Goal: Information Seeking & Learning: Learn about a topic

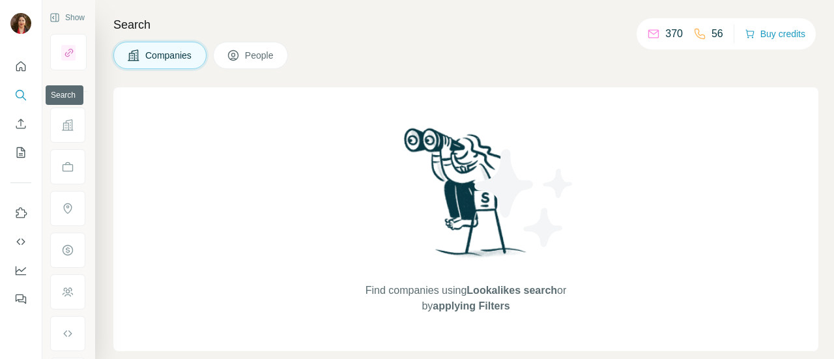
click at [21, 93] on icon "Search" at bounding box center [20, 95] width 13 height 13
click at [164, 59] on span "Companies" at bounding box center [169, 55] width 48 height 13
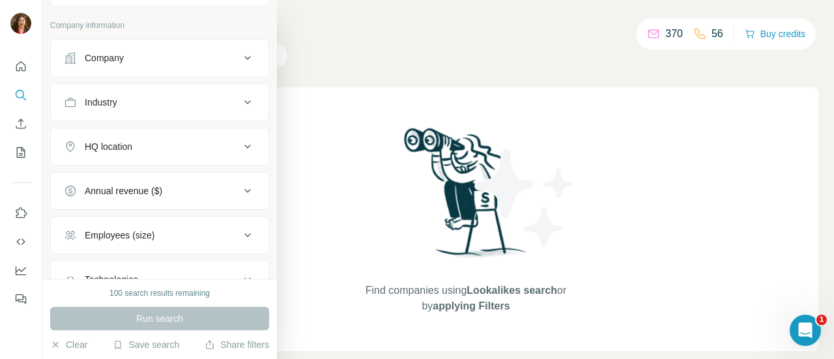
scroll to position [162, 0]
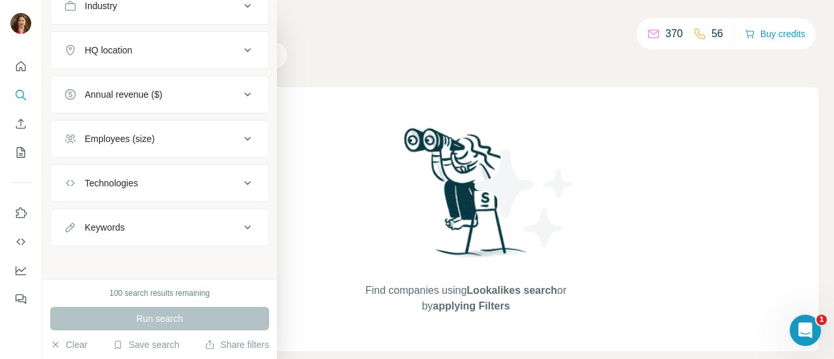
click at [139, 317] on div "Run search" at bounding box center [159, 318] width 219 height 23
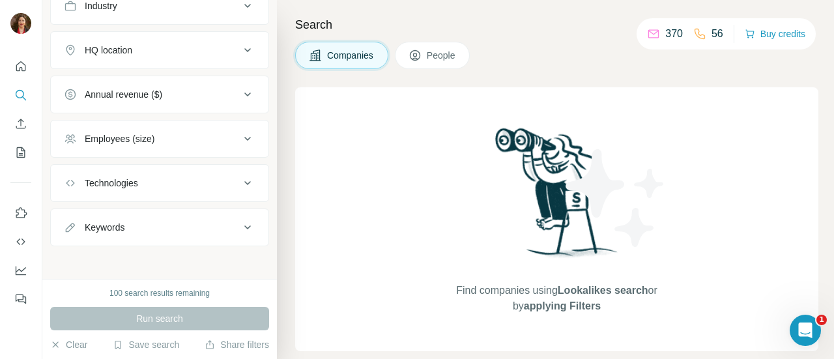
click at [647, 27] on div "370" at bounding box center [665, 34] width 36 height 16
click at [357, 139] on div "Find companies using Lookalikes search or by applying Filters" at bounding box center [556, 219] width 523 height 264
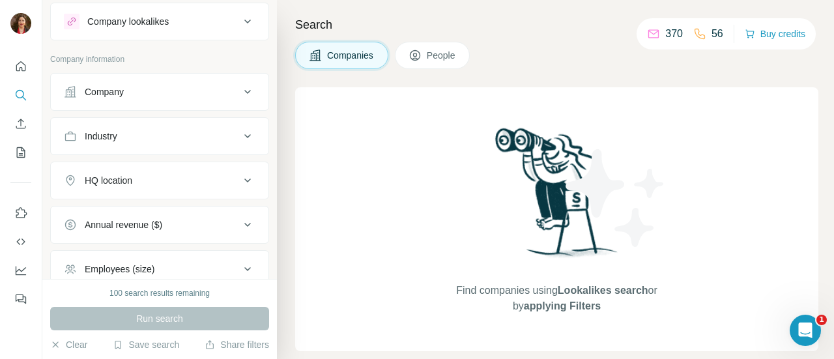
click at [128, 94] on div "Company" at bounding box center [152, 91] width 176 height 13
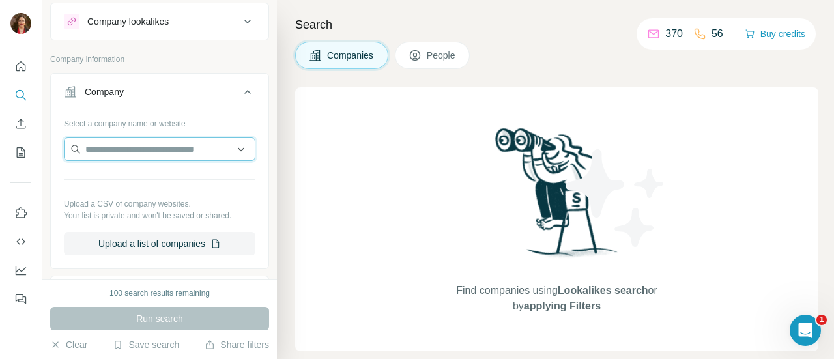
click at [102, 154] on input "text" at bounding box center [160, 148] width 192 height 23
paste input "**********"
click at [233, 149] on input "**********" at bounding box center [160, 148] width 192 height 23
click at [231, 150] on input "**********" at bounding box center [160, 148] width 192 height 23
click at [190, 147] on input "**********" at bounding box center [160, 148] width 192 height 23
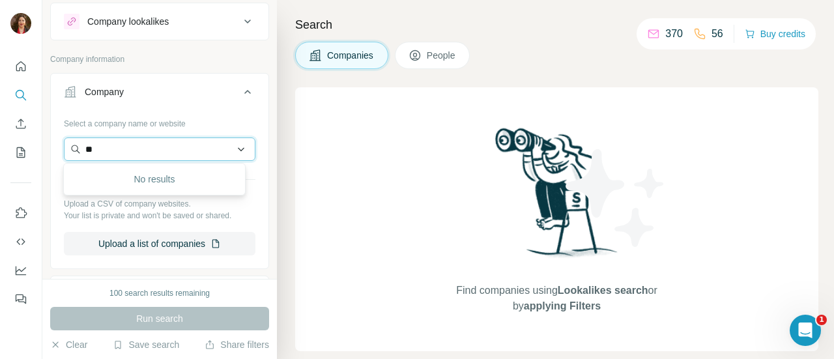
type input "*"
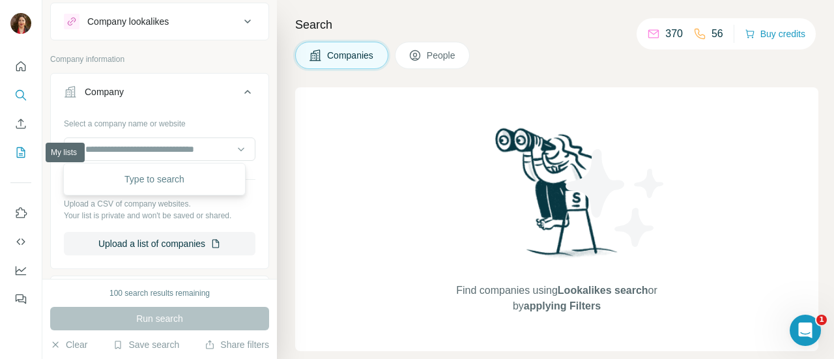
click at [18, 150] on icon "My lists" at bounding box center [20, 152] width 13 height 13
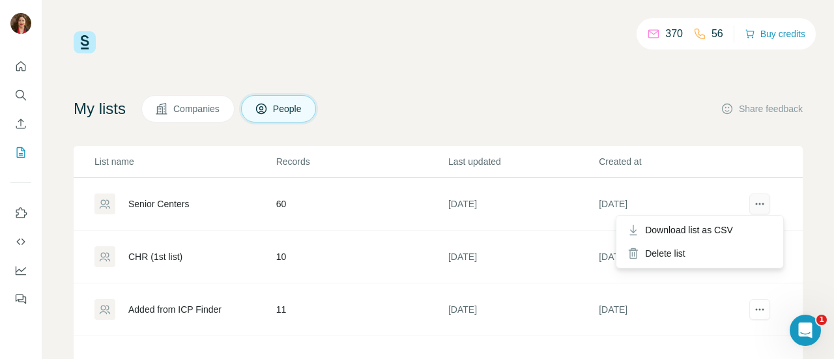
click at [756, 206] on icon "actions" at bounding box center [759, 203] width 13 height 13
click at [84, 41] on img at bounding box center [85, 42] width 22 height 22
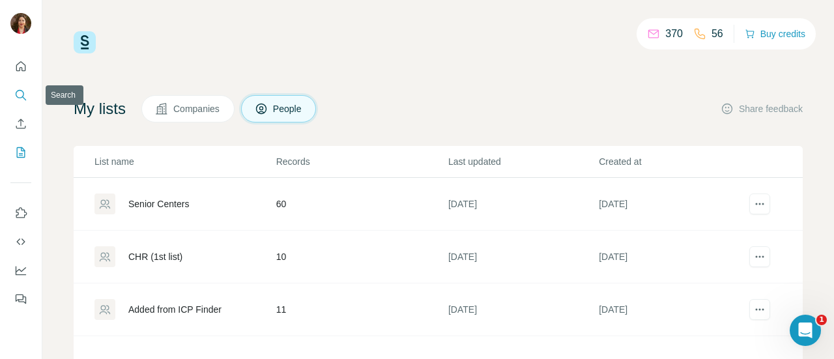
click at [21, 93] on icon "Search" at bounding box center [20, 95] width 13 height 13
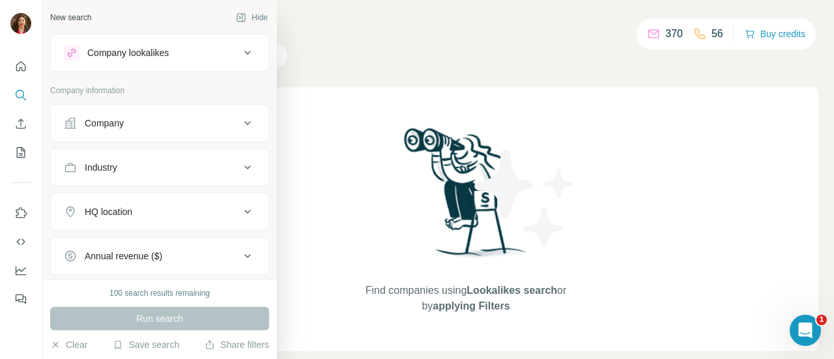
click at [81, 16] on div "New search" at bounding box center [70, 18] width 41 height 12
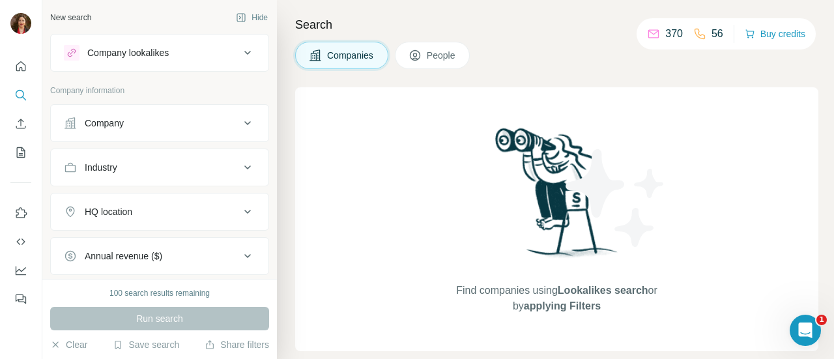
click at [587, 289] on span "Lookalikes search" at bounding box center [603, 290] width 91 height 11
click at [244, 166] on icon at bounding box center [247, 167] width 7 height 4
click at [132, 199] on input at bounding box center [152, 200] width 161 height 14
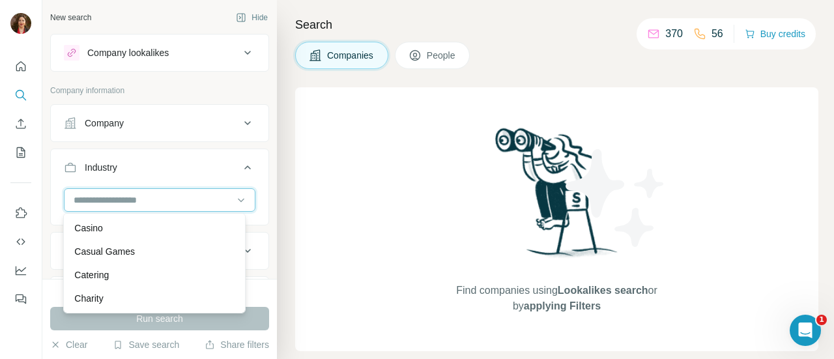
scroll to position [2019, 0]
click at [119, 196] on input at bounding box center [152, 200] width 161 height 14
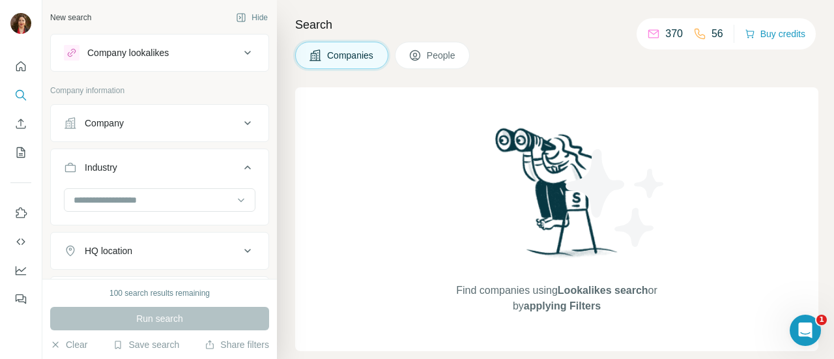
click at [304, 15] on div "Search Companies People Find companies using Lookalikes search or by applying F…" at bounding box center [555, 179] width 557 height 359
click at [295, 24] on h4 "Search" at bounding box center [556, 25] width 523 height 18
click at [322, 24] on h4 "Search" at bounding box center [556, 25] width 523 height 18
click at [455, 57] on span "People" at bounding box center [442, 55] width 30 height 13
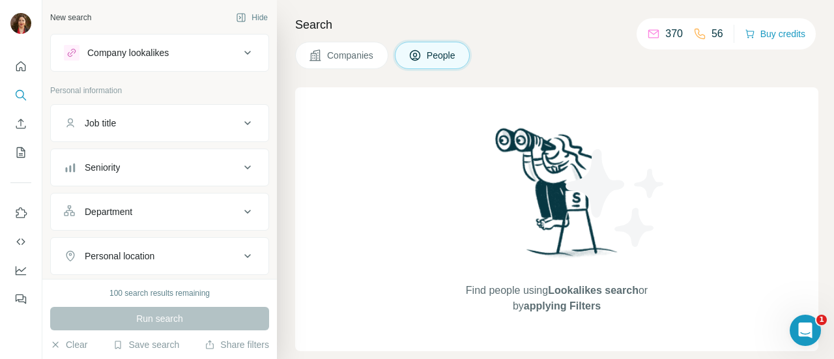
click at [442, 61] on span "People" at bounding box center [442, 55] width 30 height 13
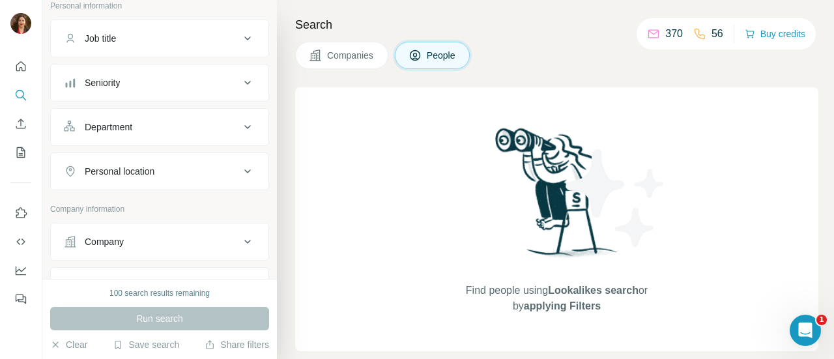
scroll to position [65, 0]
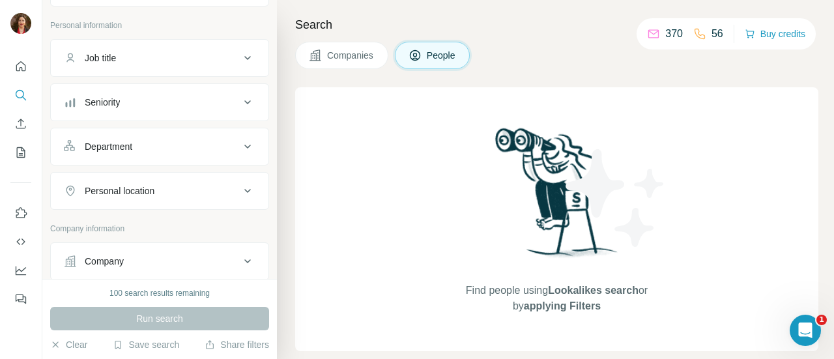
click at [240, 98] on icon at bounding box center [248, 102] width 16 height 16
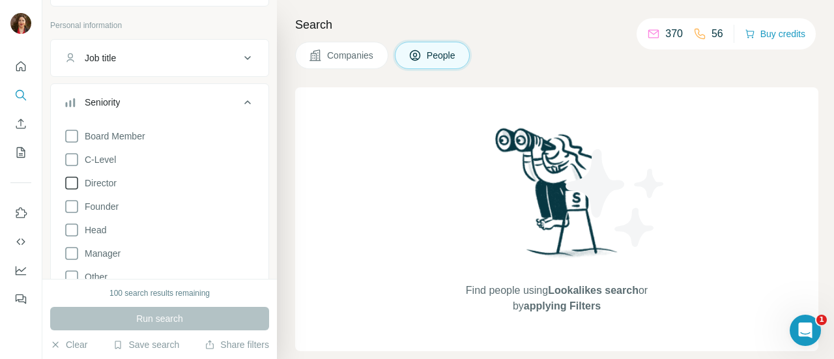
click at [72, 180] on icon at bounding box center [72, 183] width 16 height 16
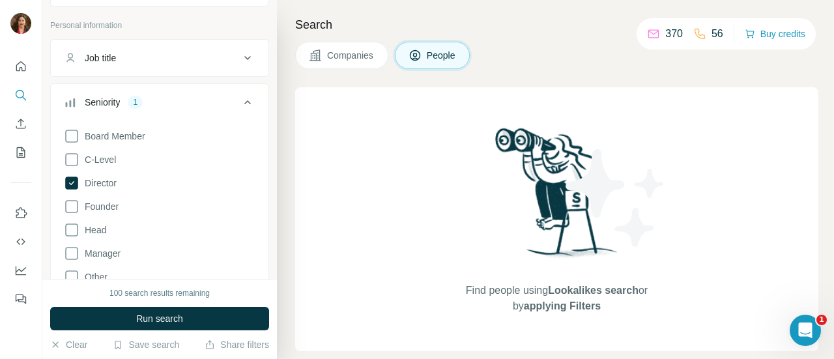
scroll to position [130, 0]
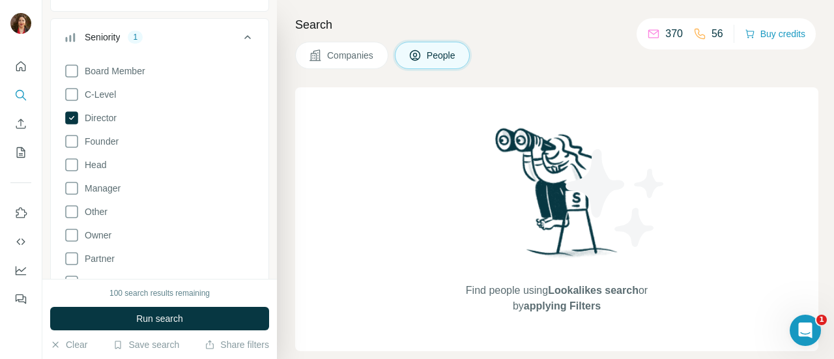
click at [72, 190] on icon at bounding box center [72, 188] width 16 height 16
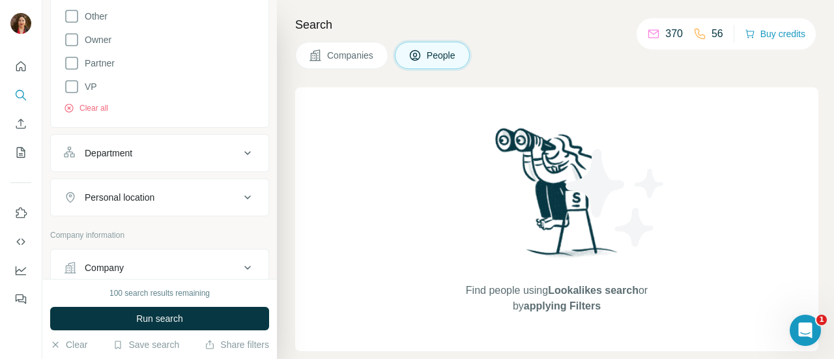
click at [240, 152] on icon at bounding box center [248, 153] width 16 height 16
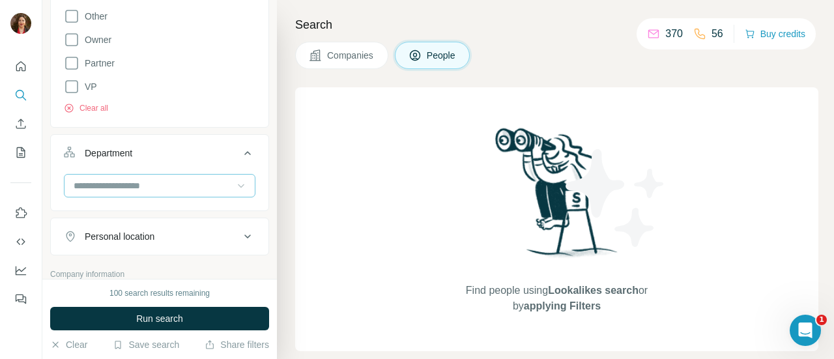
click at [238, 184] on icon at bounding box center [241, 186] width 7 height 4
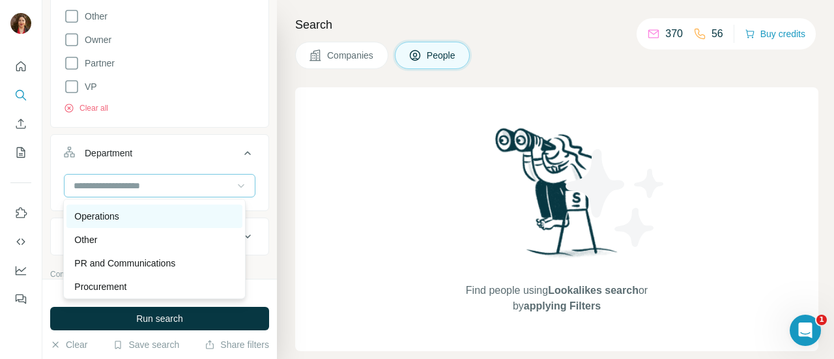
click at [100, 217] on p "Operations" at bounding box center [96, 216] width 44 height 13
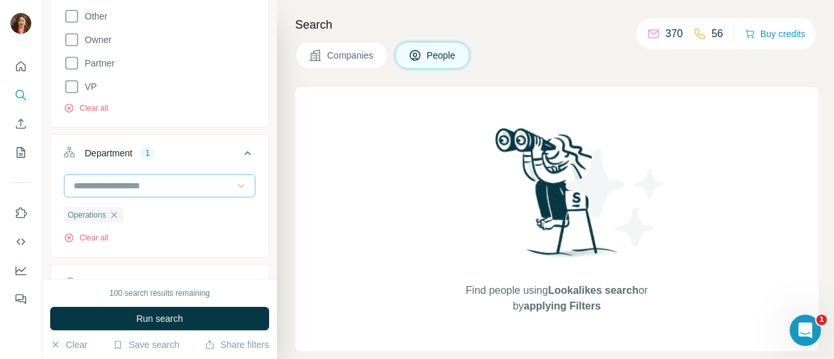
click at [235, 182] on icon at bounding box center [241, 185] width 13 height 13
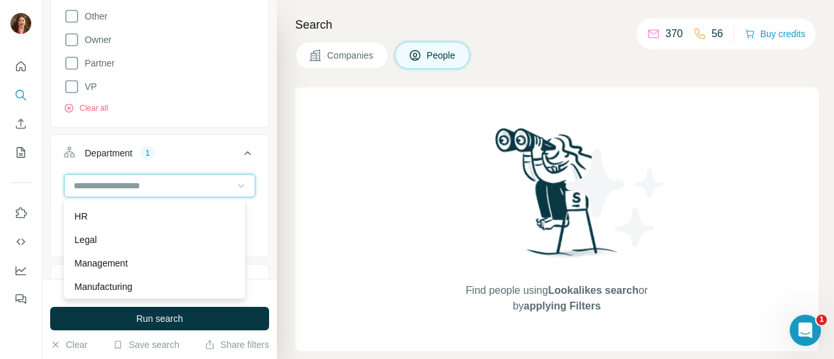
scroll to position [143, 0]
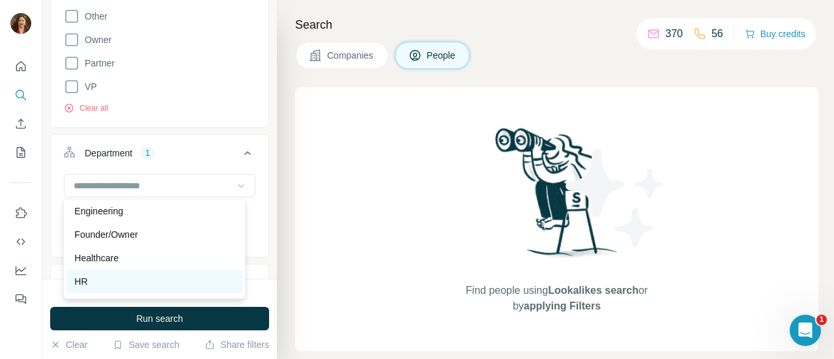
click at [97, 279] on div "HR" at bounding box center [154, 281] width 160 height 13
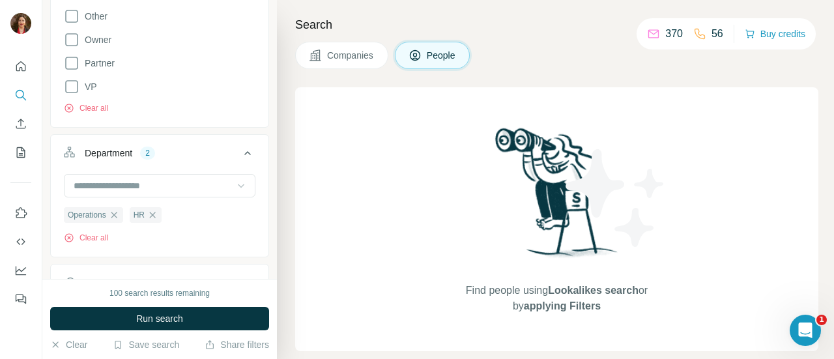
click at [92, 284] on div "100 search results remaining Run search Clear Save search Share filters" at bounding box center [159, 319] width 235 height 80
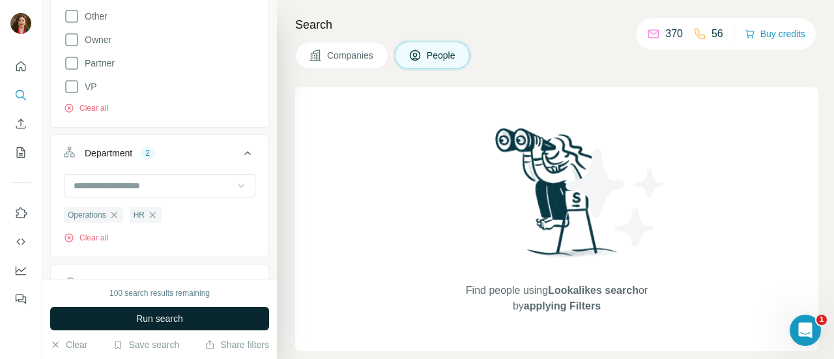
click at [160, 315] on span "Run search" at bounding box center [159, 318] width 47 height 13
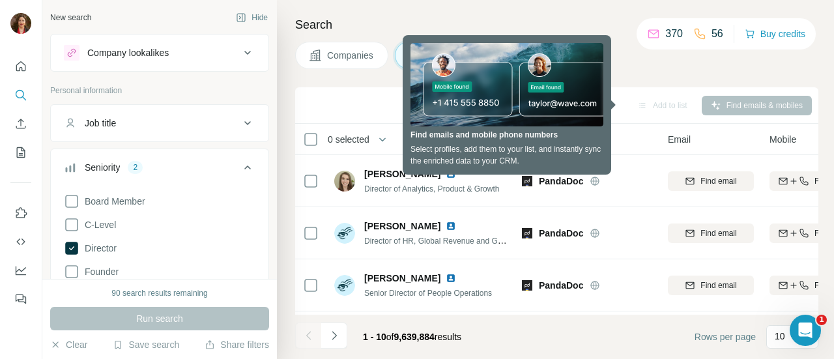
click at [240, 122] on icon at bounding box center [248, 123] width 16 height 16
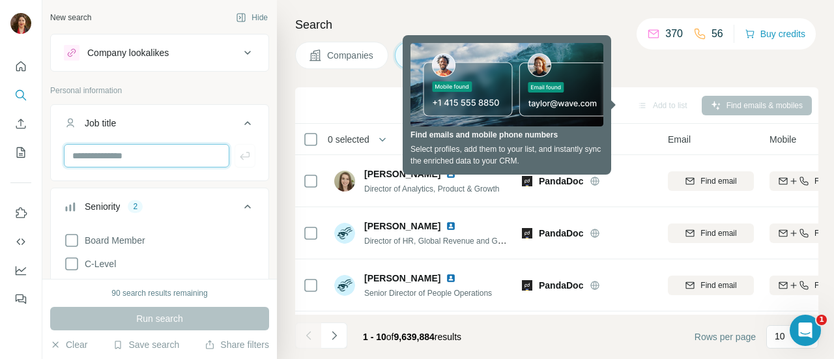
click at [120, 156] on input "text" at bounding box center [146, 155] width 165 height 23
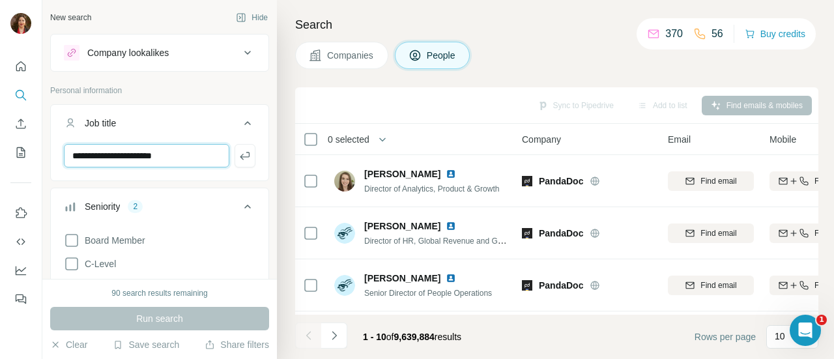
type input "**********"
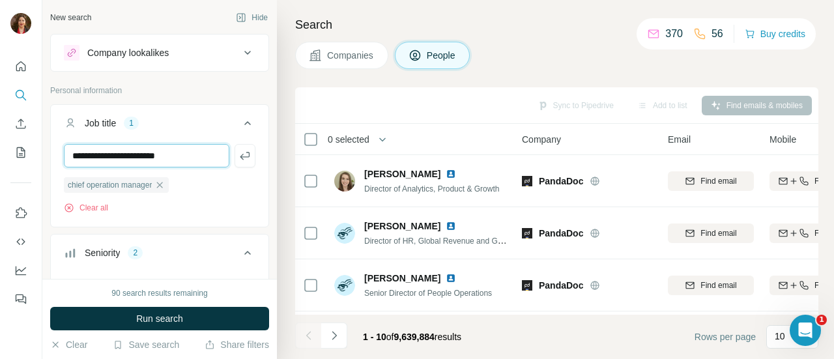
type input "**********"
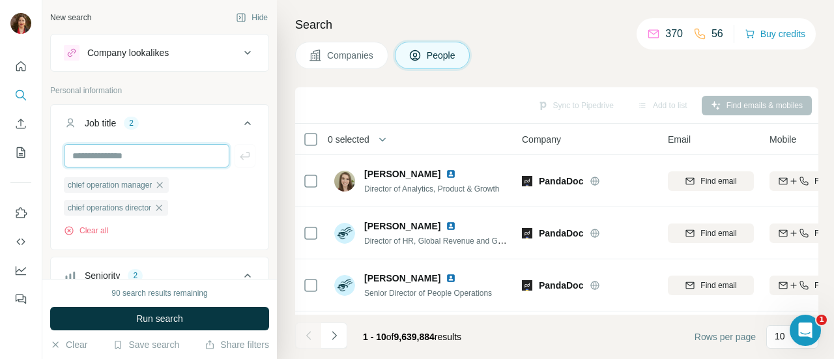
click at [117, 158] on input "text" at bounding box center [146, 155] width 165 height 23
type input "*"
type input "**********"
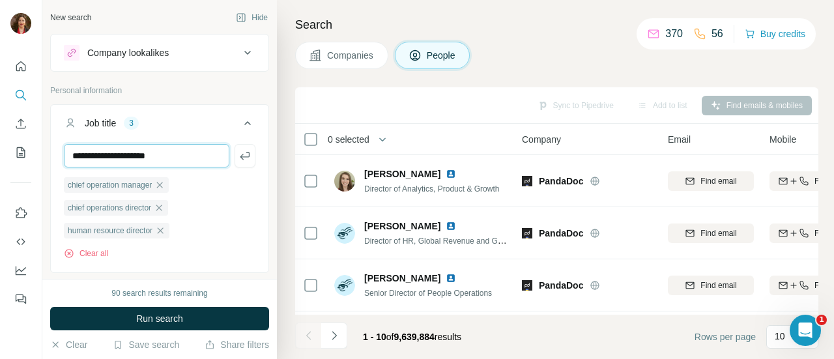
type input "**********"
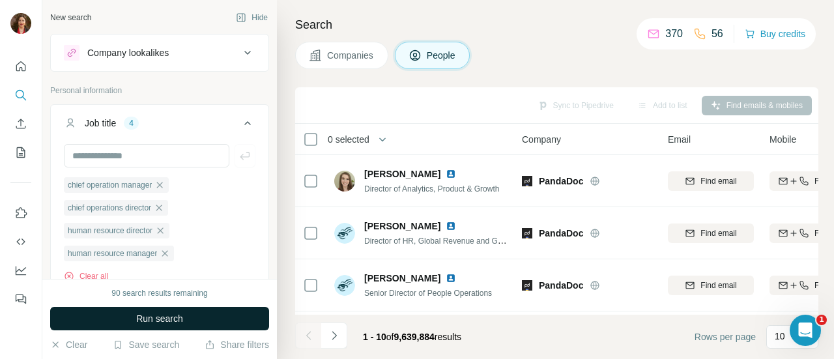
click at [190, 323] on button "Run search" at bounding box center [159, 318] width 219 height 23
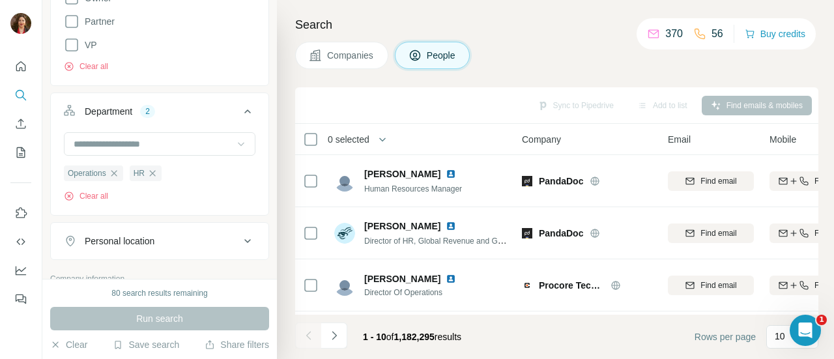
scroll to position [717, 0]
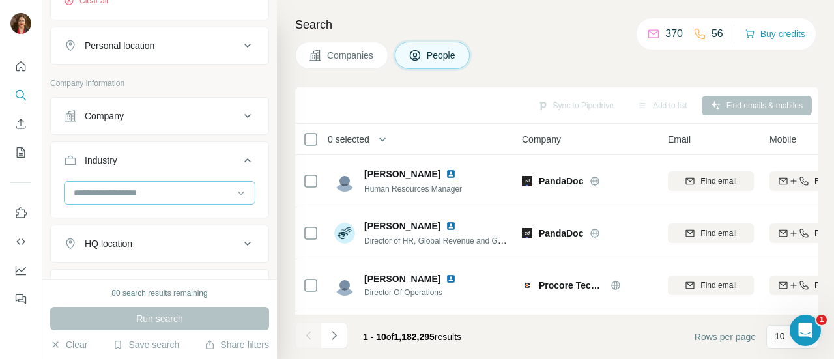
click at [109, 188] on input at bounding box center [152, 193] width 161 height 14
type input "**********"
click at [52, 253] on button "HQ location" at bounding box center [160, 243] width 218 height 31
click at [434, 113] on div "Sync to Pipedrive Add to list Find emails & mobiles" at bounding box center [557, 105] width 510 height 23
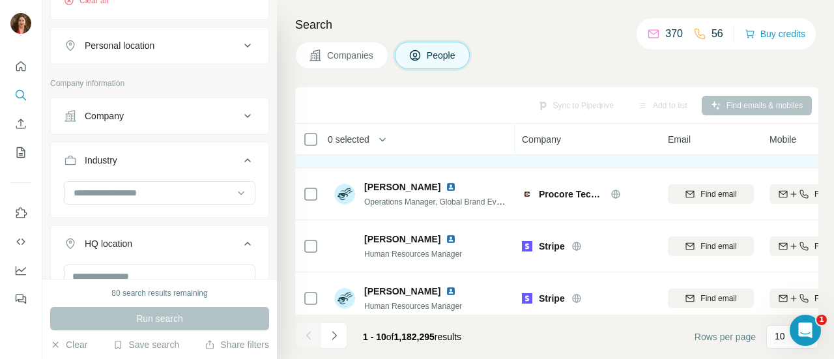
scroll to position [367, 0]
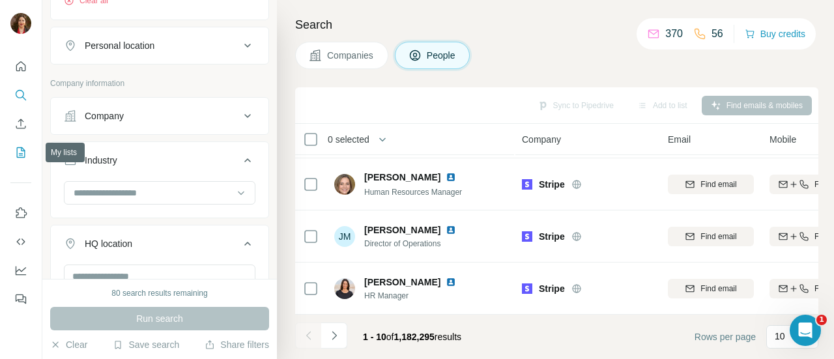
click at [21, 151] on icon "My lists" at bounding box center [20, 152] width 13 height 13
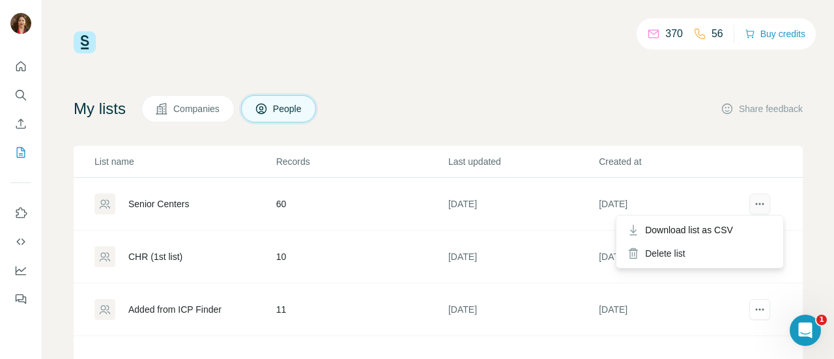
click at [759, 204] on icon "actions" at bounding box center [760, 204] width 2 height 2
click at [184, 209] on div "Senior Centers" at bounding box center [158, 203] width 61 height 13
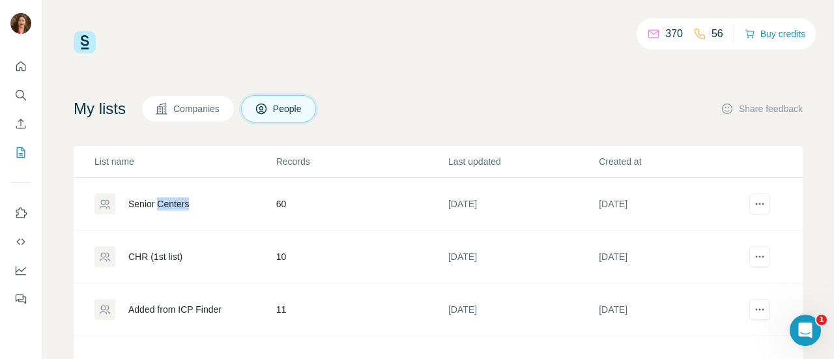
click at [184, 209] on div "Senior Centers" at bounding box center [158, 203] width 61 height 13
click at [438, 203] on td "60" at bounding box center [362, 204] width 172 height 53
click at [25, 65] on icon "Quick start" at bounding box center [20, 66] width 13 height 13
click at [15, 70] on icon "Quick start" at bounding box center [20, 66] width 13 height 13
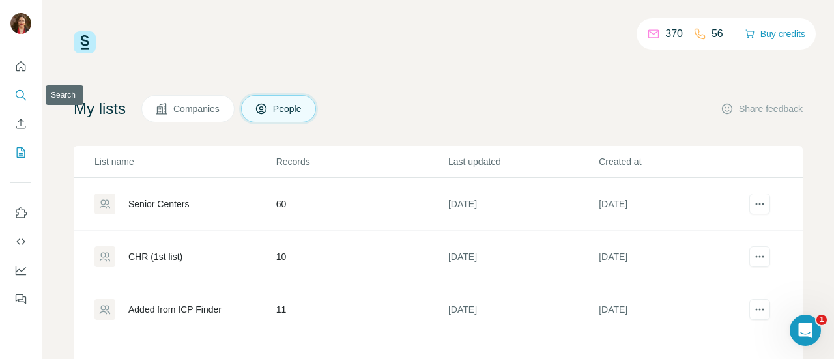
click at [20, 93] on icon "Search" at bounding box center [20, 95] width 13 height 13
drag, startPoint x: 20, startPoint y: 93, endPoint x: 253, endPoint y: 134, distance: 237.4
click at [253, 134] on div "My lists Companies People Share feedback List name Records Last updated Created…" at bounding box center [438, 296] width 729 height 403
click at [17, 92] on icon "Search" at bounding box center [20, 95] width 13 height 13
click at [18, 87] on button "Search" at bounding box center [20, 94] width 21 height 23
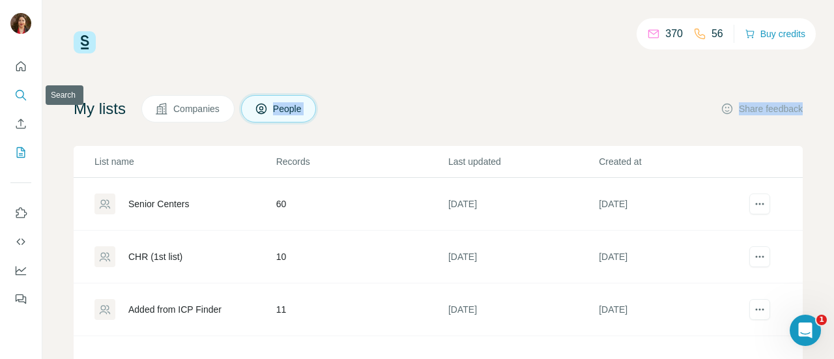
click at [22, 95] on icon "Search" at bounding box center [20, 95] width 13 height 13
click at [182, 107] on span "Companies" at bounding box center [197, 108] width 48 height 13
click at [192, 104] on span "Companies" at bounding box center [197, 108] width 48 height 13
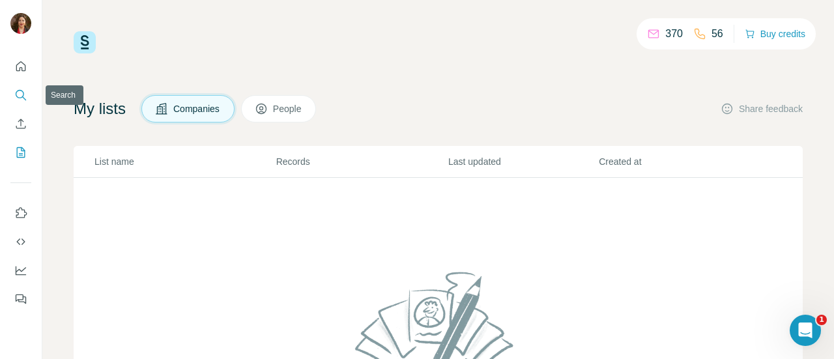
click at [21, 96] on icon "Search" at bounding box center [20, 95] width 13 height 13
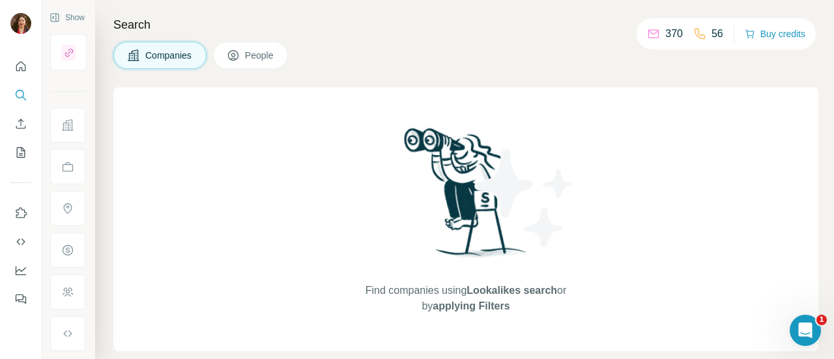
click at [489, 294] on span "Lookalikes search" at bounding box center [511, 290] width 91 height 11
click at [477, 308] on span "applying Filters" at bounding box center [471, 305] width 77 height 11
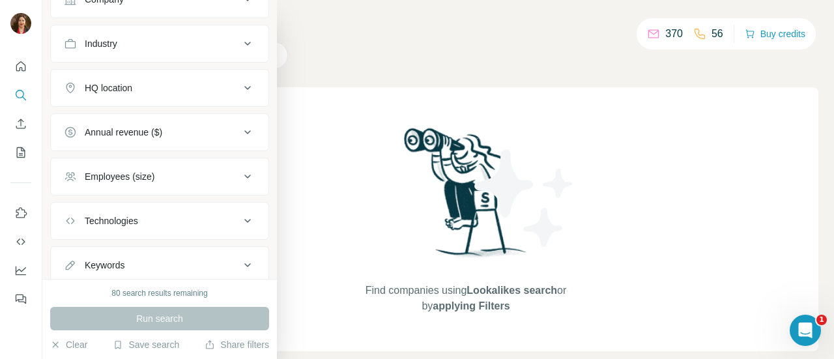
scroll to position [162, 0]
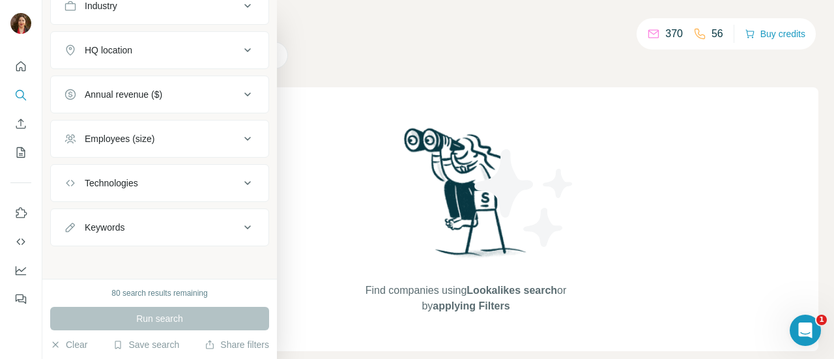
click at [240, 220] on icon at bounding box center [248, 228] width 16 height 16
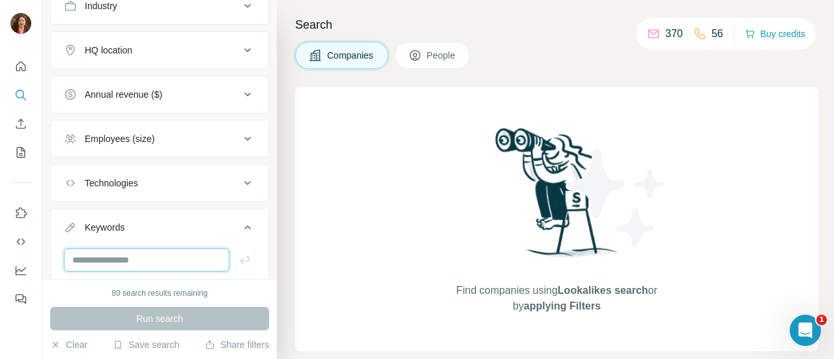
click at [138, 258] on input "text" at bounding box center [146, 259] width 165 height 23
type input "**********"
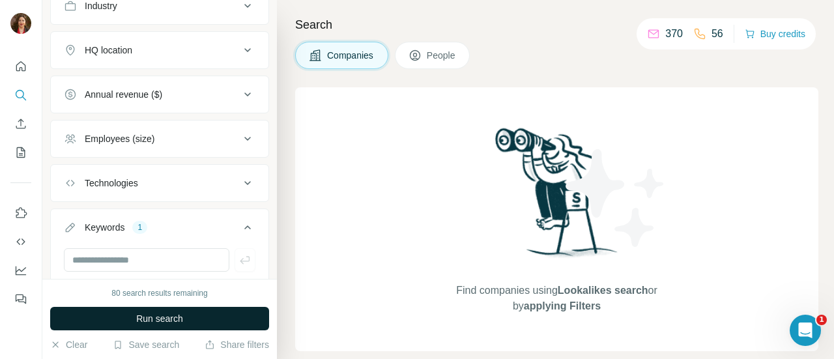
click at [136, 312] on span "Run search" at bounding box center [159, 318] width 47 height 13
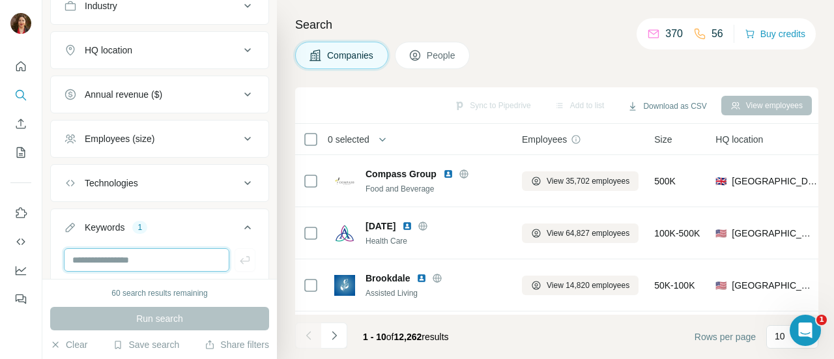
click at [133, 261] on input "text" at bounding box center [146, 259] width 165 height 23
type input "**********"
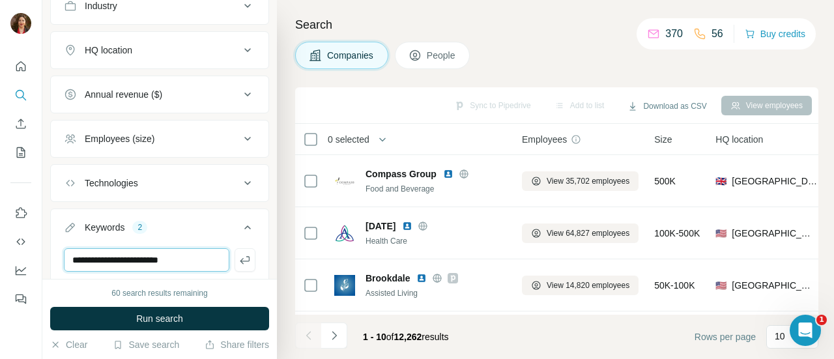
type input "**********"
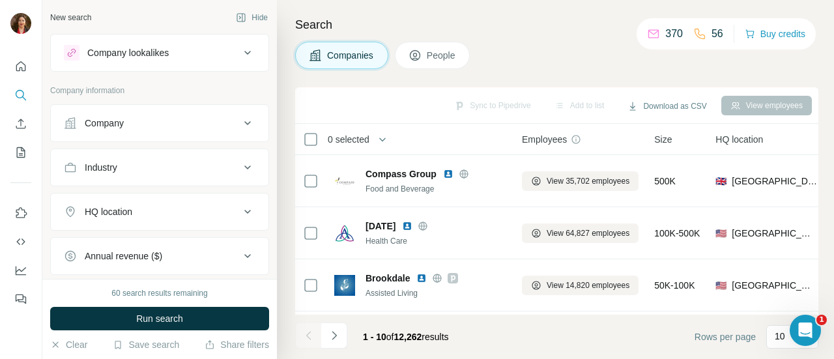
click at [240, 123] on icon at bounding box center [248, 123] width 16 height 16
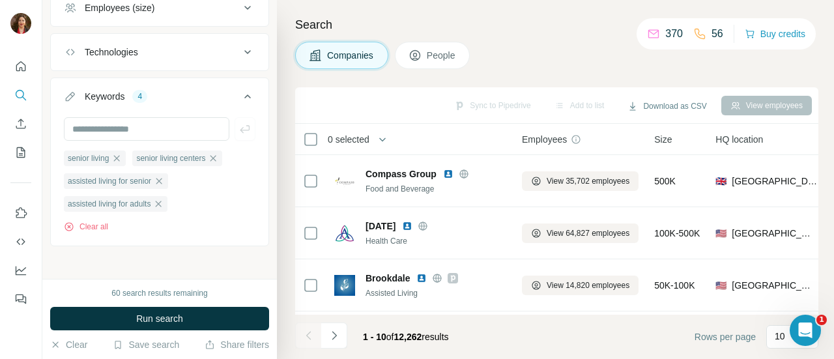
scroll to position [255, 0]
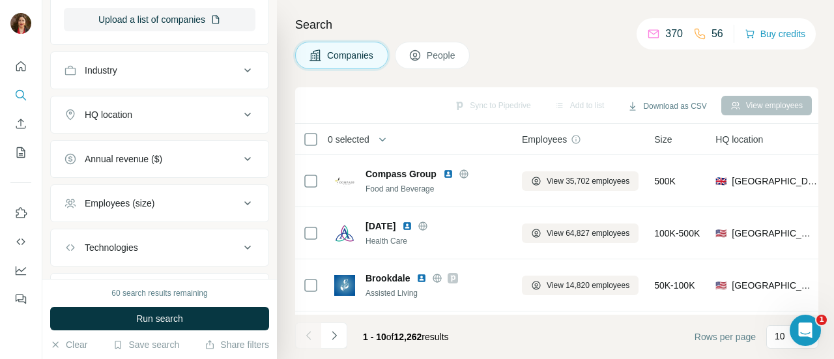
click at [240, 117] on icon at bounding box center [248, 115] width 16 height 16
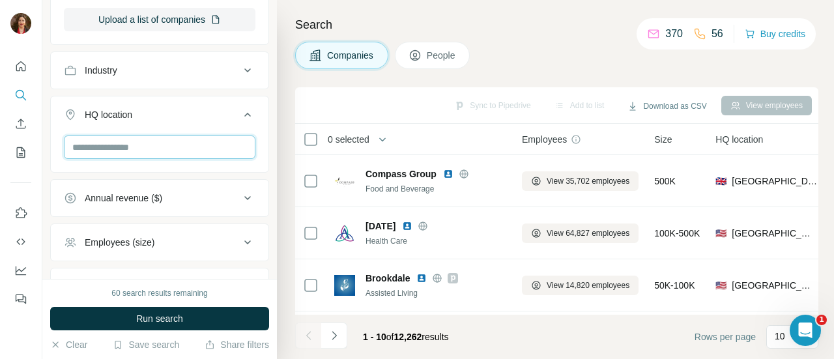
click at [114, 150] on input "text" at bounding box center [160, 146] width 192 height 23
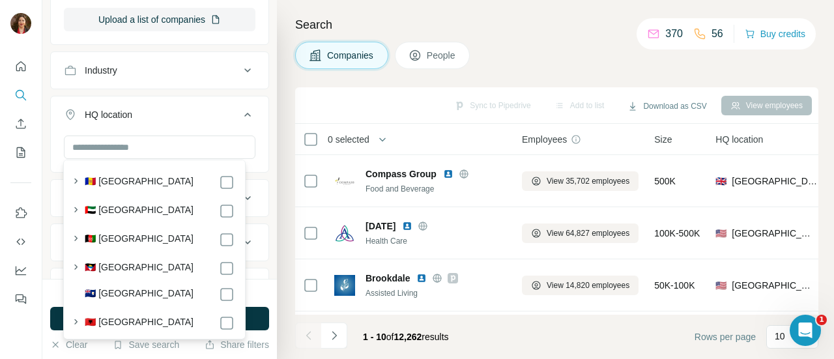
click at [242, 67] on icon at bounding box center [248, 71] width 16 height 16
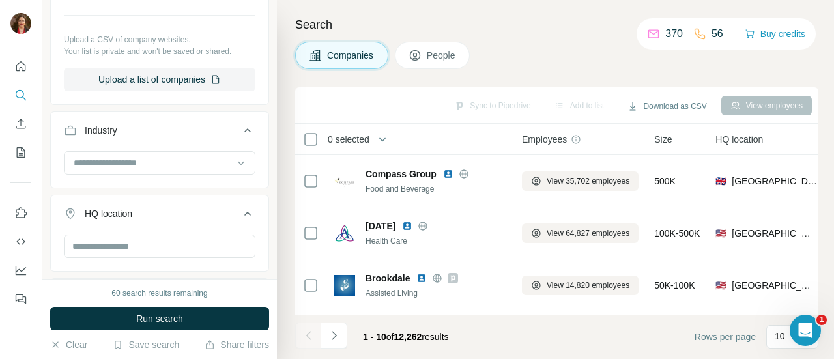
scroll to position [0, 0]
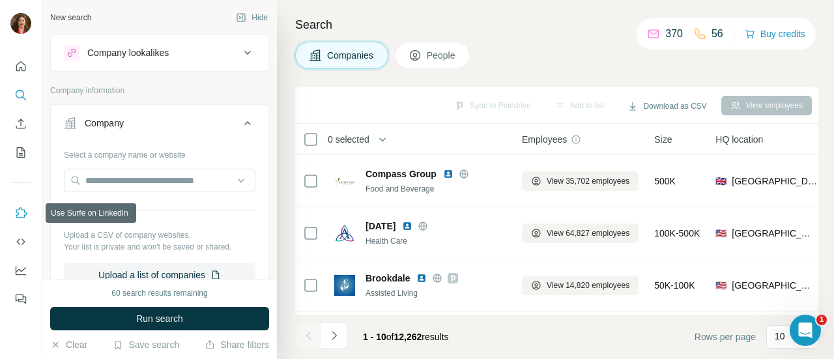
click at [25, 216] on icon "Use Surfe on LinkedIn" at bounding box center [20, 212] width 13 height 13
click at [20, 210] on icon "Use Surfe on LinkedIn" at bounding box center [20, 212] width 13 height 13
click at [251, 14] on button "Hide" at bounding box center [252, 18] width 50 height 20
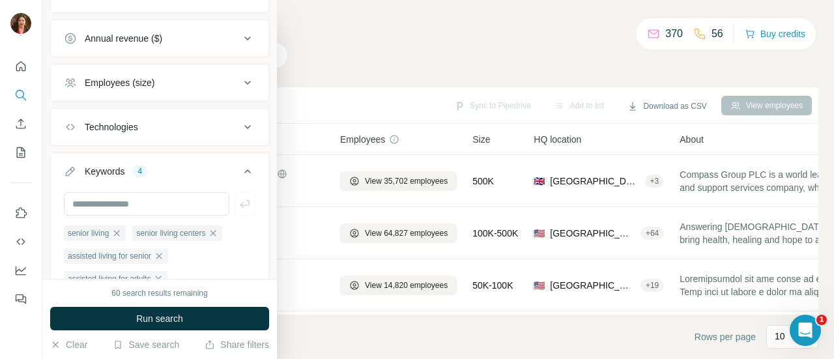
scroll to position [456, 0]
click at [244, 123] on icon at bounding box center [248, 125] width 16 height 16
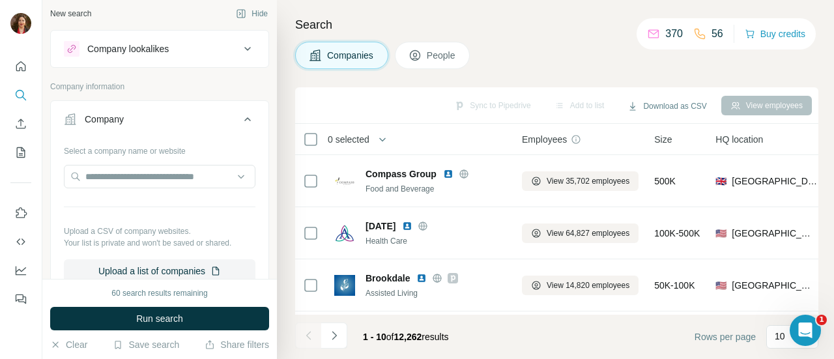
scroll to position [0, 0]
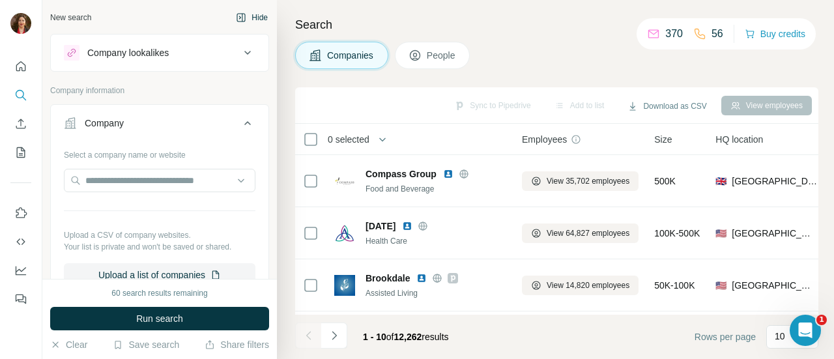
click at [244, 20] on button "Hide" at bounding box center [252, 18] width 50 height 20
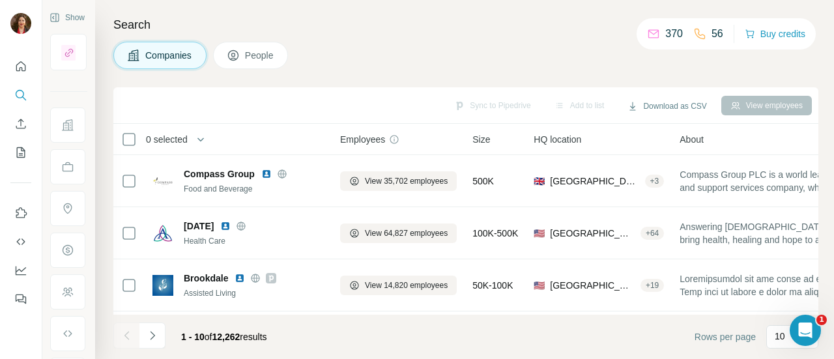
click at [70, 205] on icon at bounding box center [67, 208] width 13 height 13
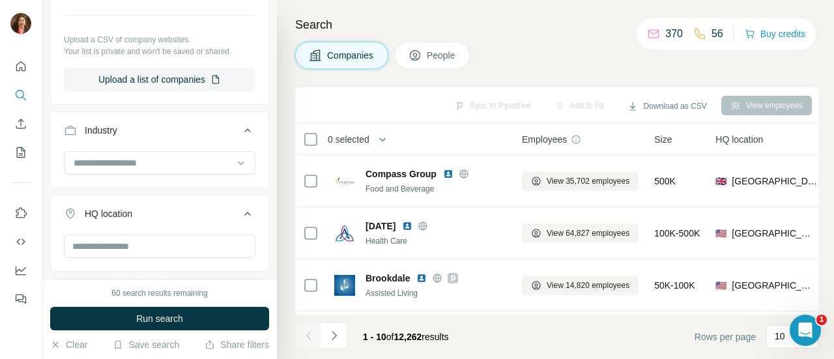
scroll to position [326, 0]
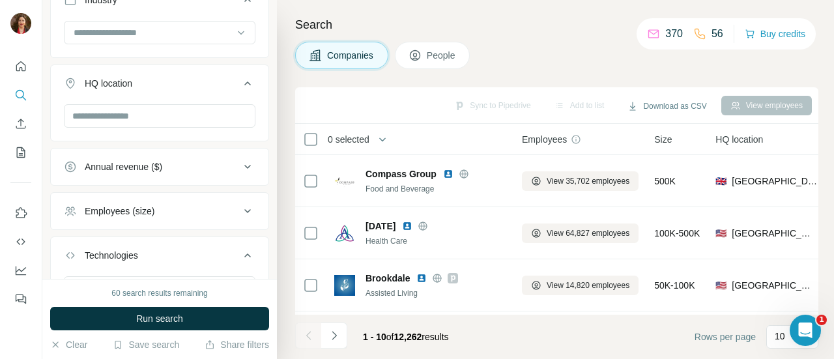
click at [137, 127] on div at bounding box center [160, 117] width 192 height 26
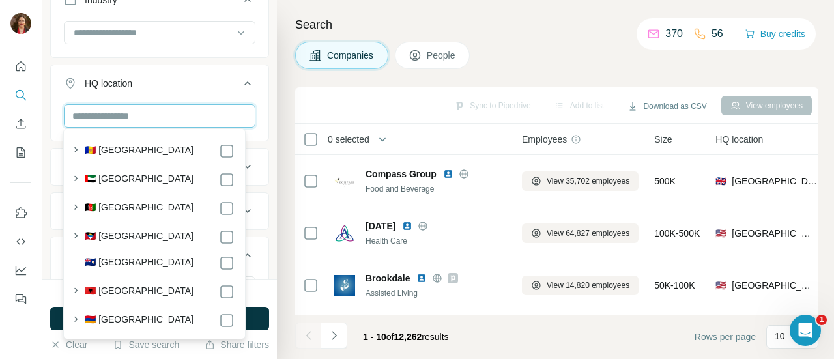
click at [135, 116] on input "text" at bounding box center [160, 115] width 192 height 23
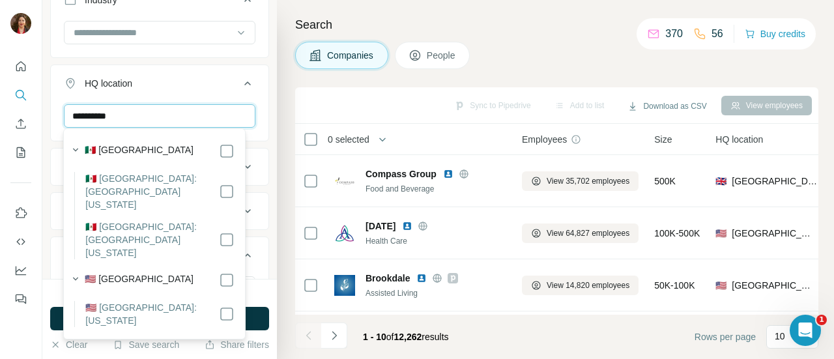
type input "**********"
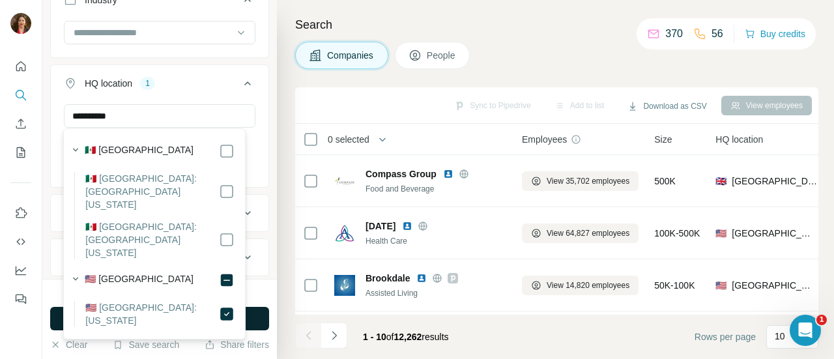
click at [149, 319] on span "Run search" at bounding box center [159, 318] width 47 height 13
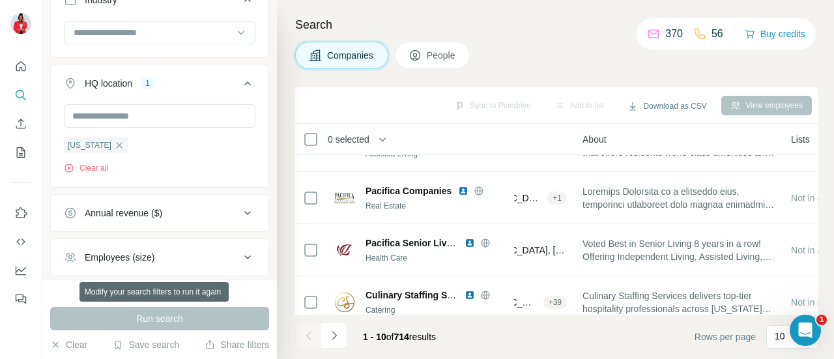
scroll to position [367, 267]
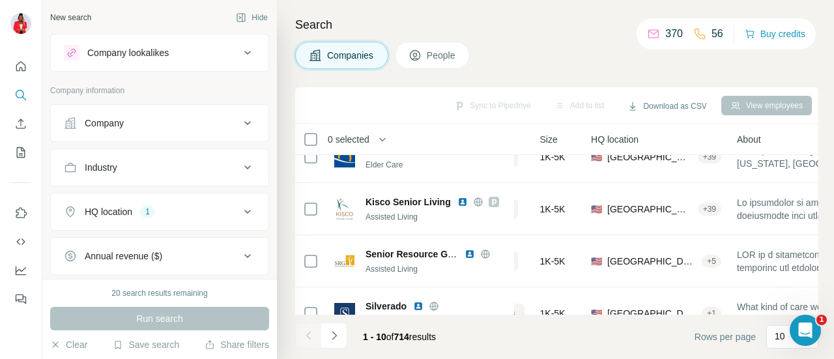
scroll to position [367, 110]
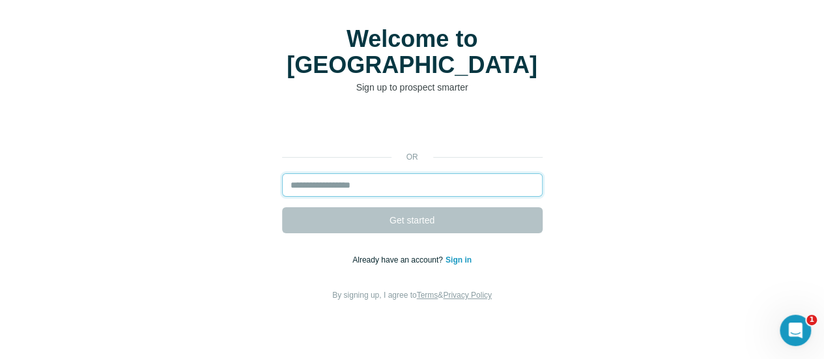
click at [282, 173] on input "email" at bounding box center [412, 184] width 261 height 23
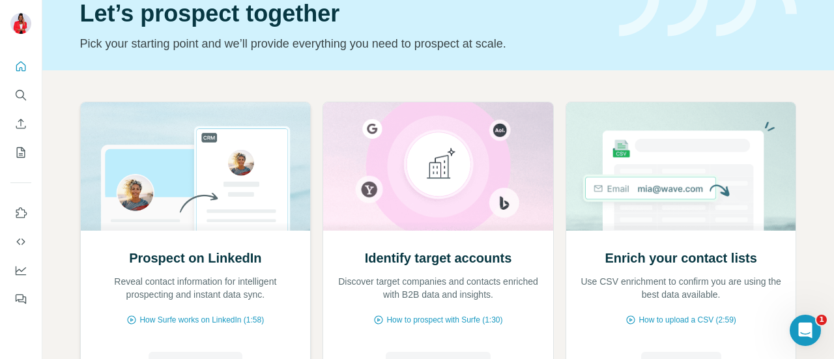
click at [197, 358] on span "Go to LinkedIn" at bounding box center [196, 366] width 68 height 16
